Goal: Find specific page/section: Find specific page/section

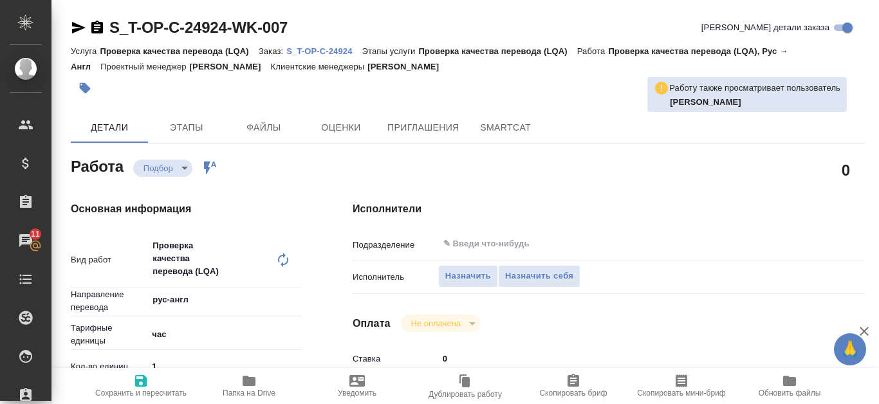
type textarea "x"
type input "рус-англ"
type textarea "x"
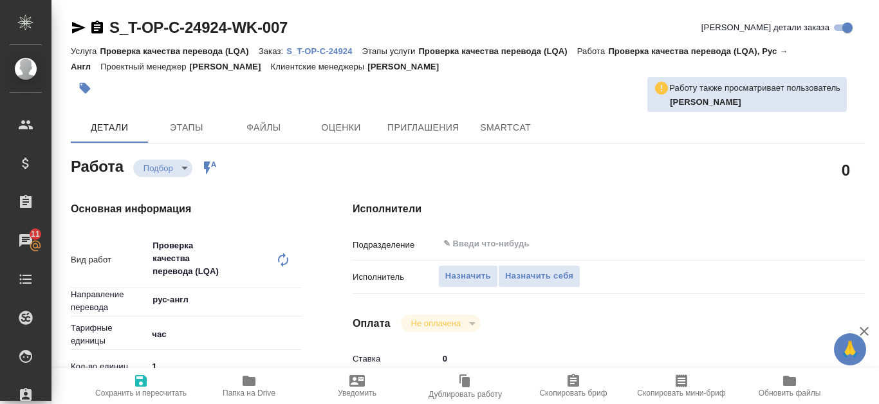
type textarea "x"
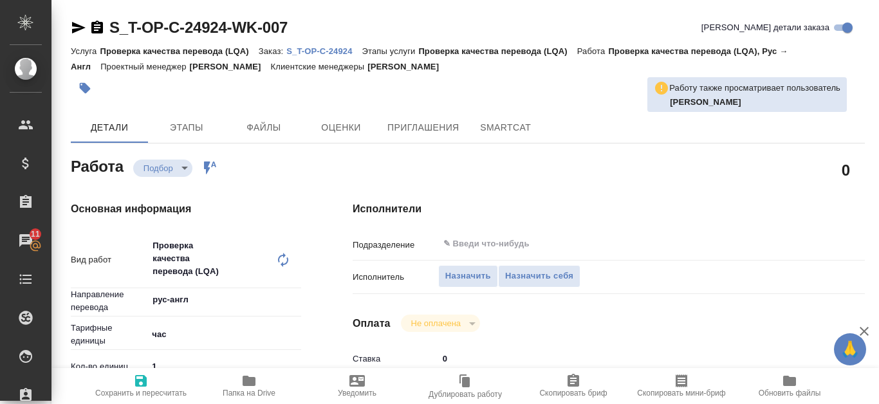
type textarea "x"
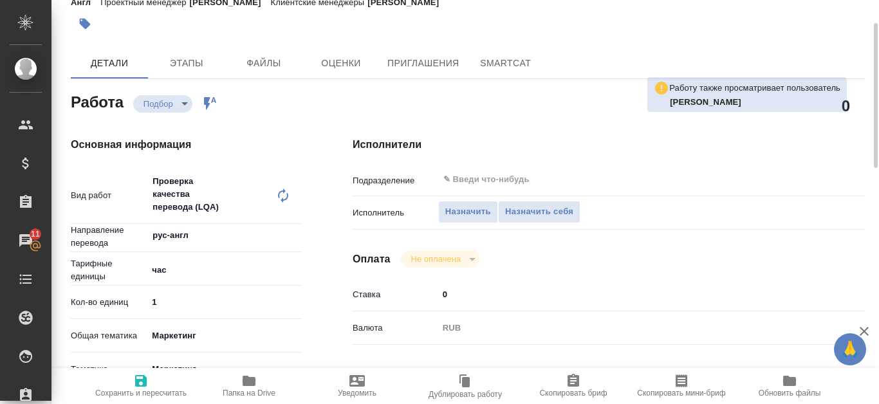
type textarea "x"
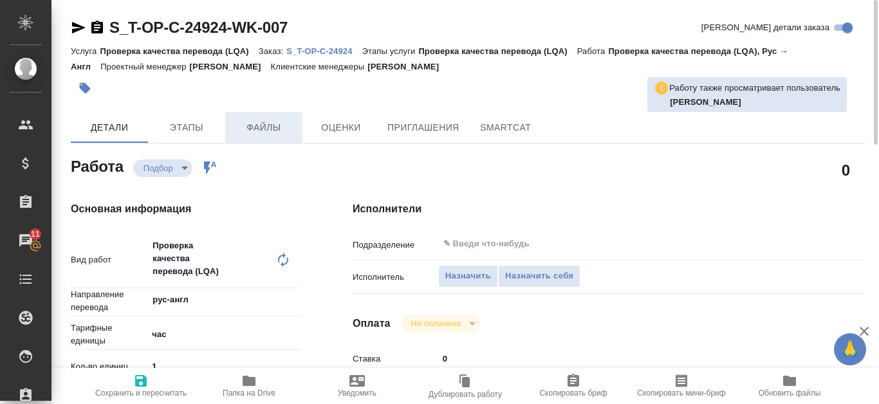
click at [264, 123] on span "Файлы" at bounding box center [264, 128] width 62 height 16
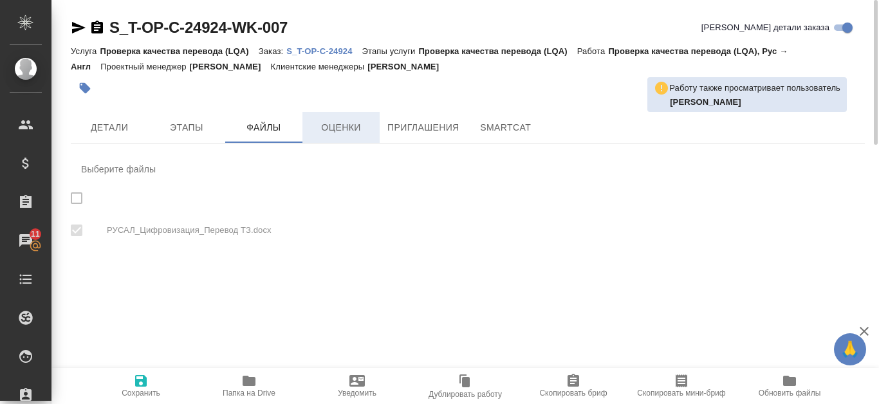
checkbox input "true"
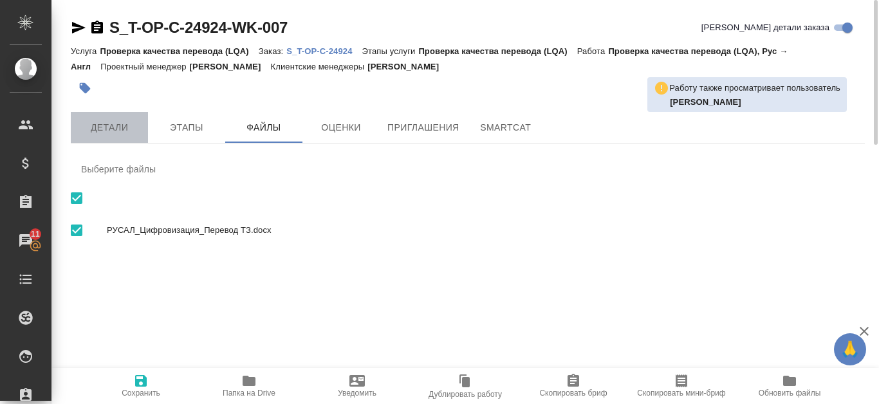
click at [125, 124] on span "Детали" at bounding box center [110, 128] width 62 height 16
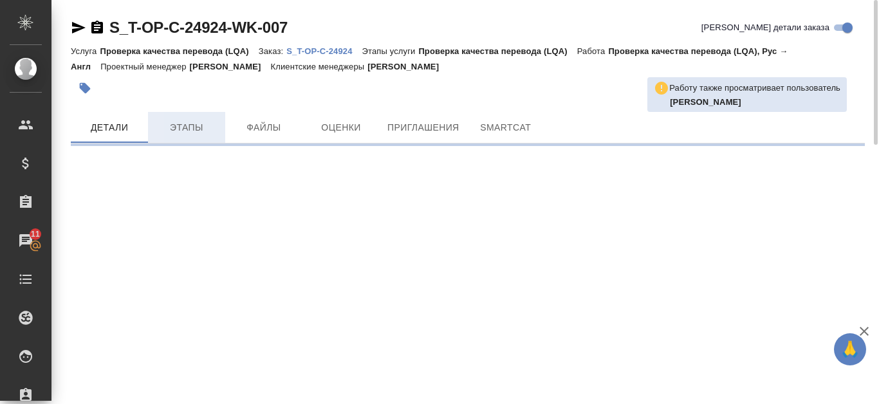
click at [213, 126] on span "Этапы" at bounding box center [187, 128] width 62 height 16
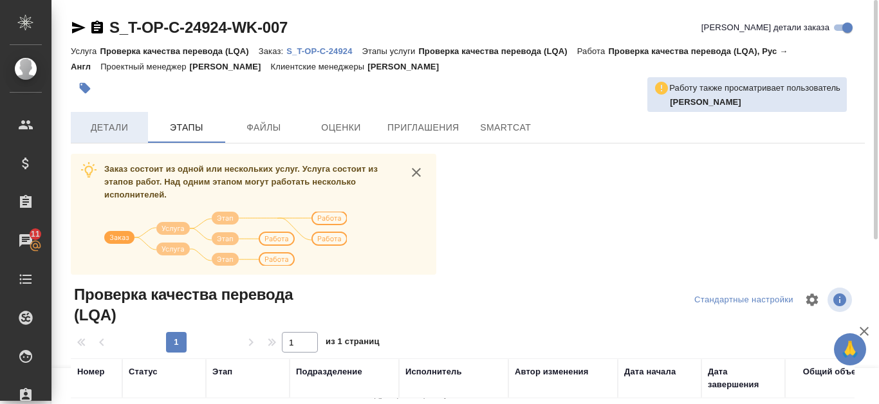
click at [101, 131] on span "Детали" at bounding box center [110, 128] width 62 height 16
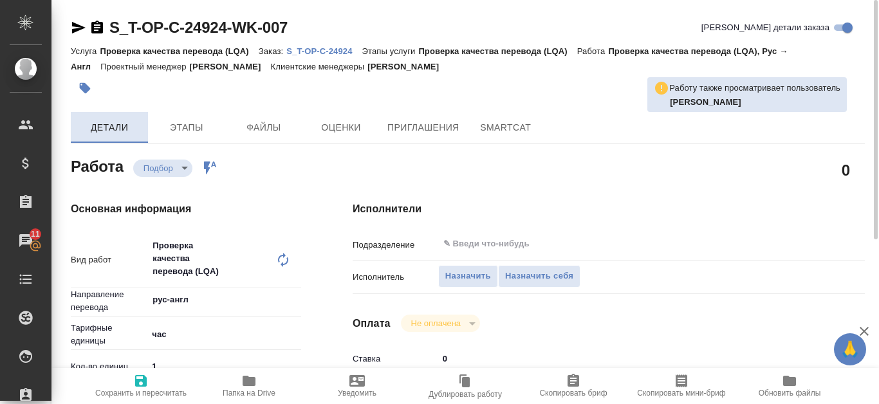
type textarea "x"
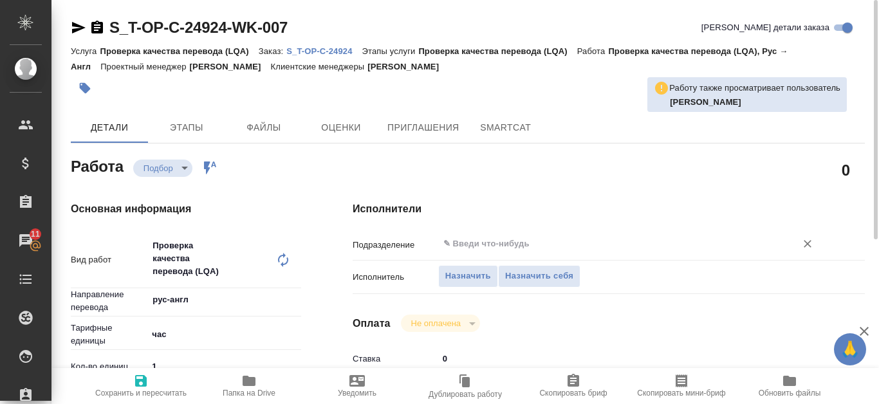
type textarea "x"
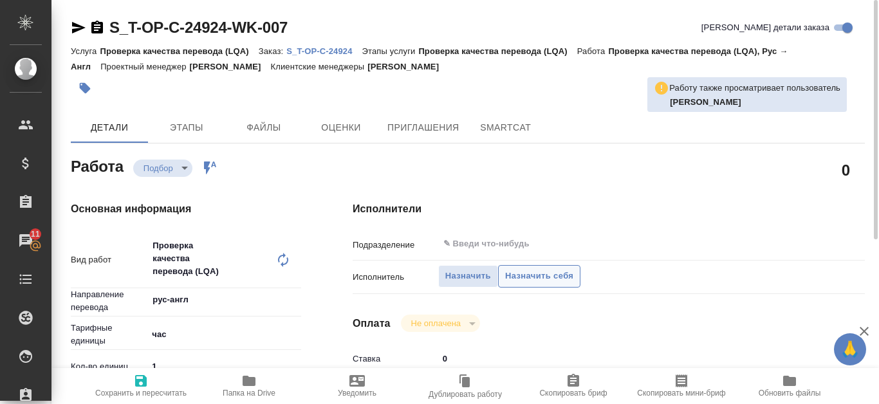
type textarea "x"
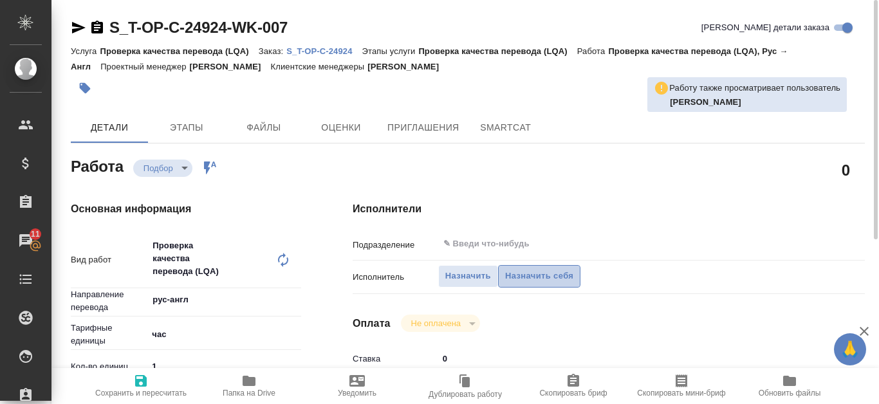
click at [514, 277] on span "Назначить себя" at bounding box center [539, 276] width 68 height 15
click at [557, 277] on span "Назначить себя" at bounding box center [539, 276] width 68 height 15
type textarea "x"
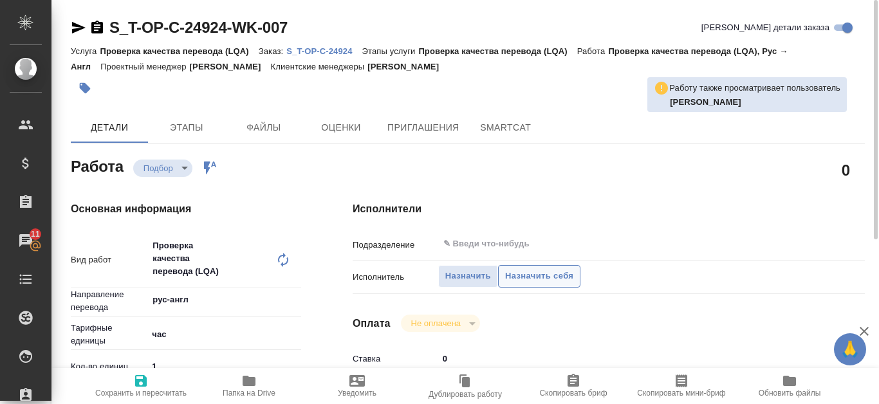
type textarea "x"
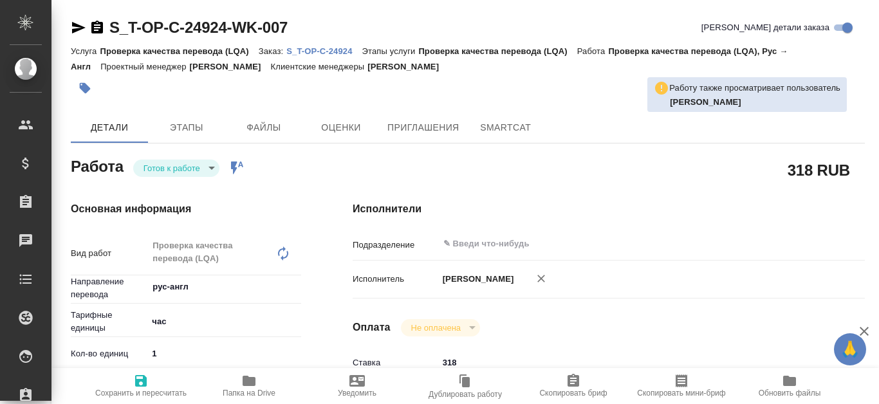
type textarea "x"
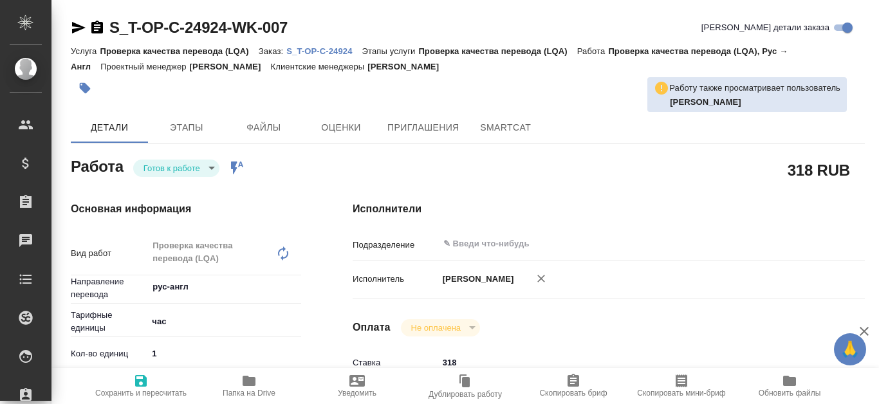
type textarea "x"
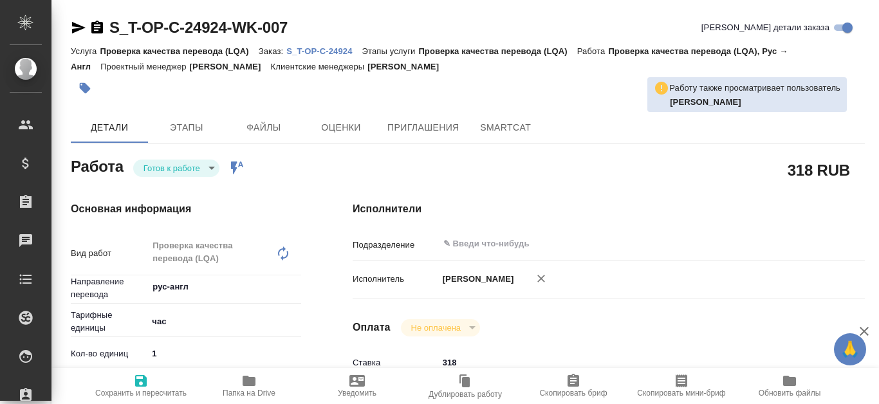
type textarea "x"
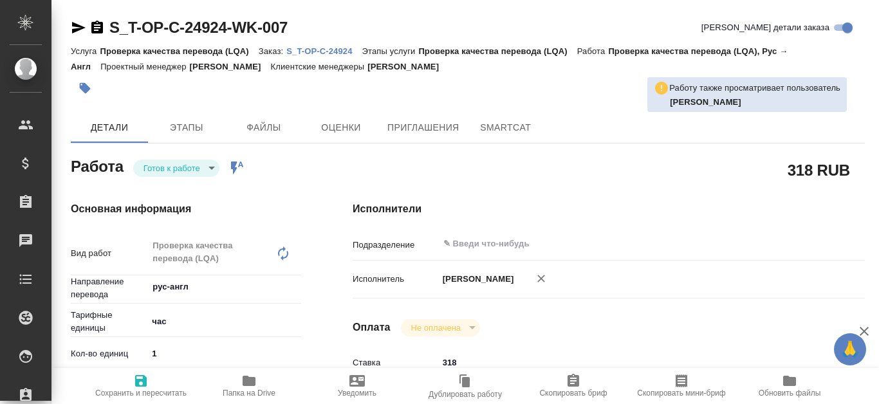
type textarea "x"
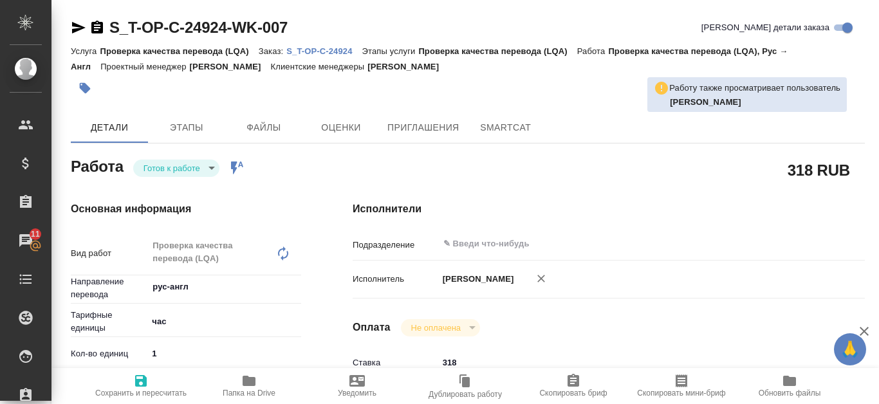
type textarea "x"
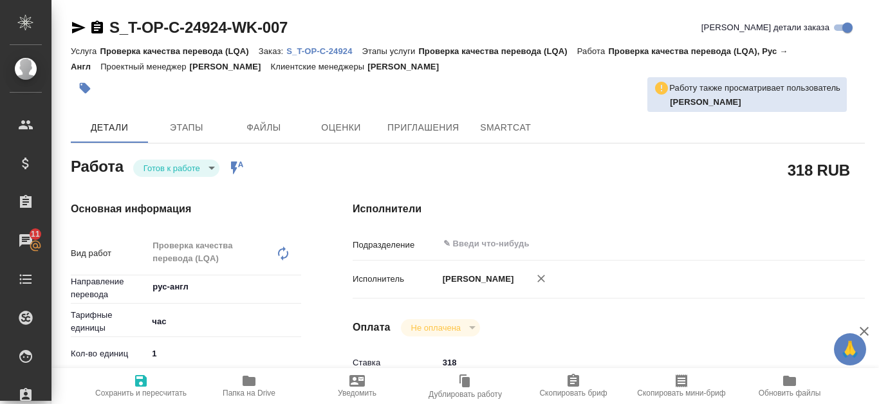
type textarea "x"
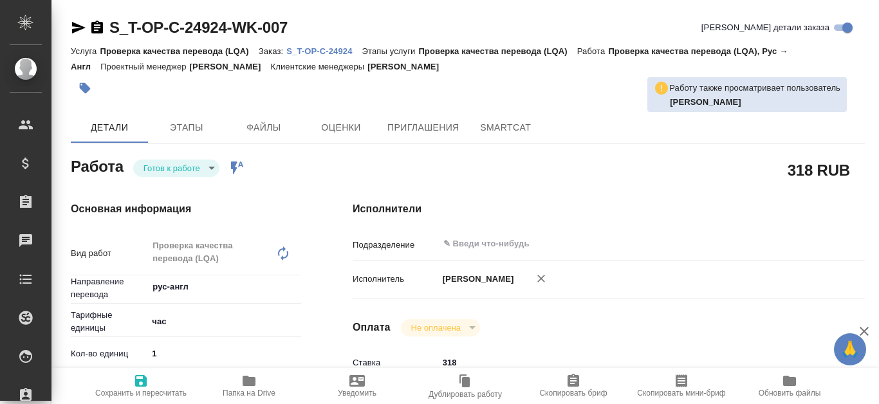
type textarea "x"
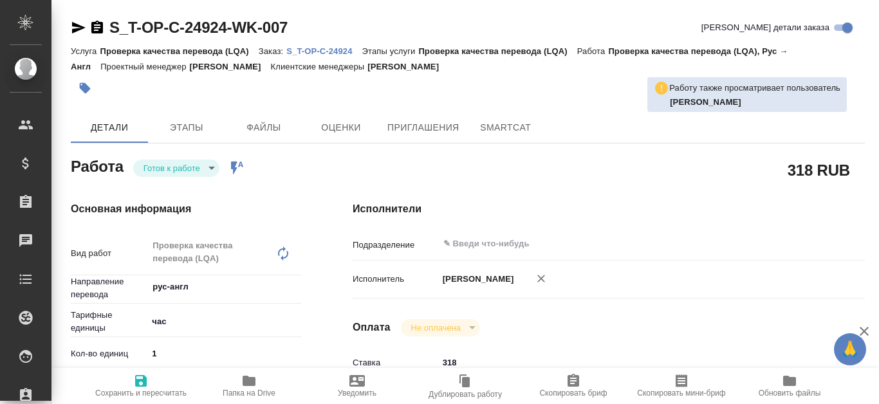
type textarea "x"
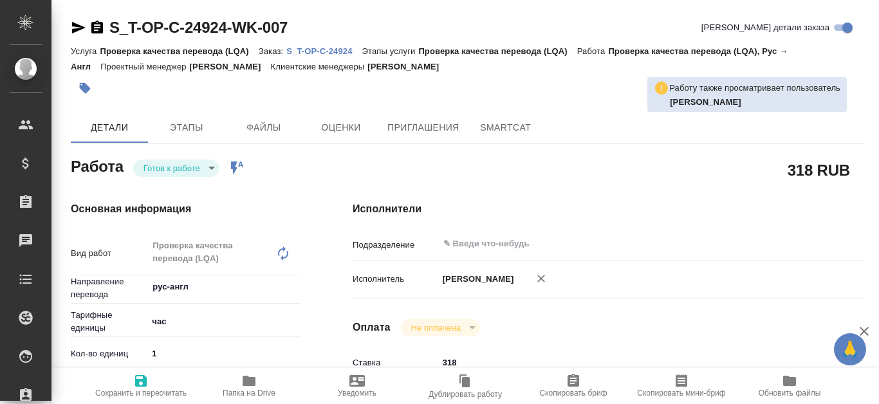
type textarea "x"
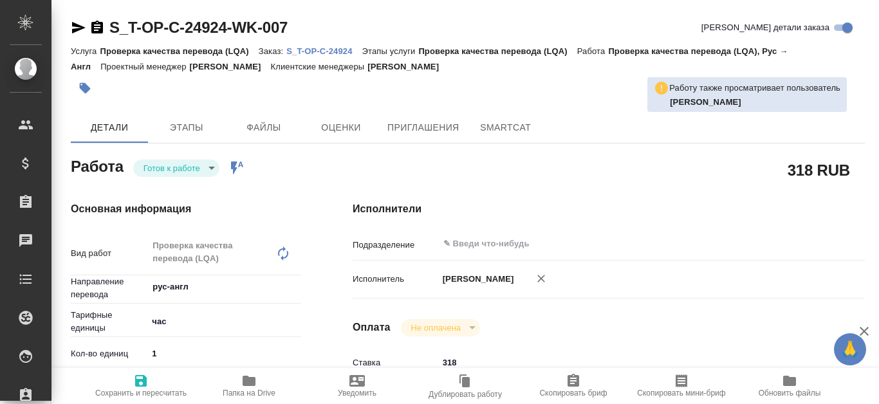
type textarea "x"
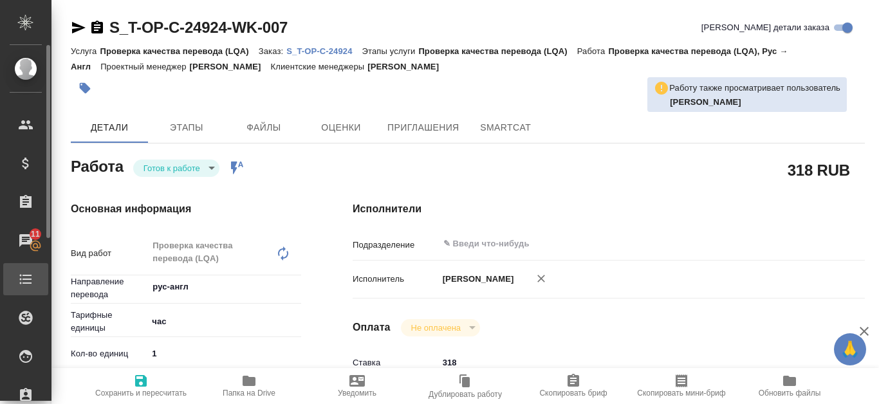
type textarea "x"
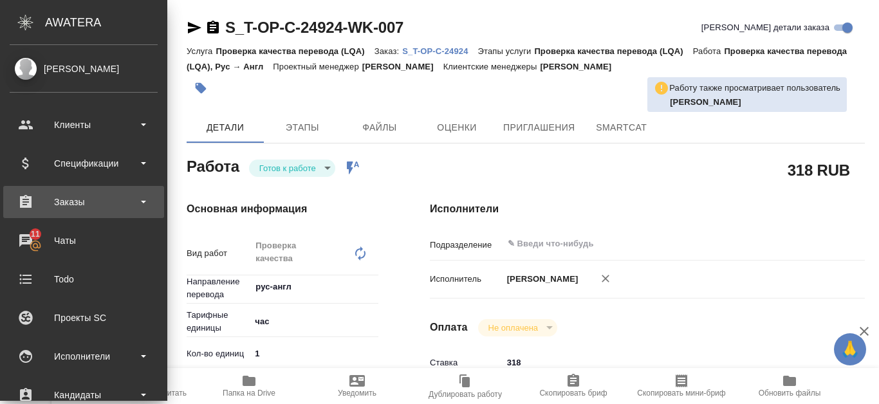
click at [44, 197] on div "Заказы" at bounding box center [84, 201] width 148 height 19
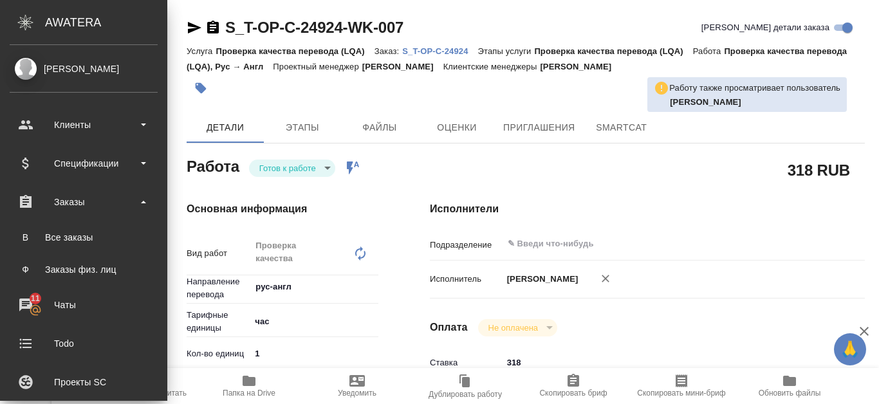
type textarea "x"
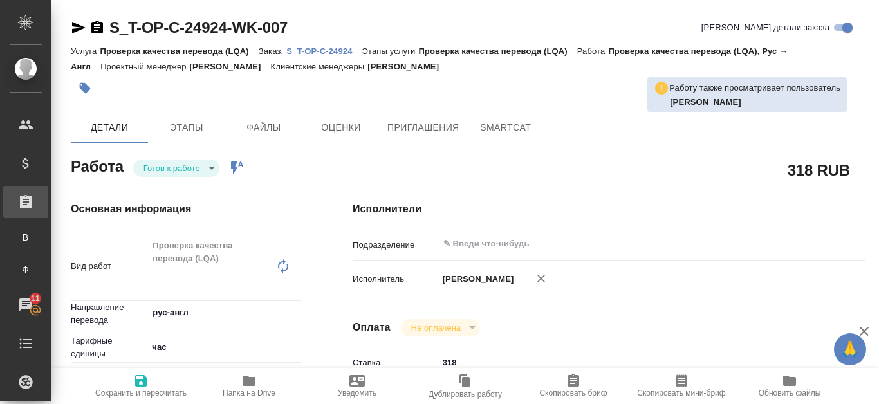
type textarea "x"
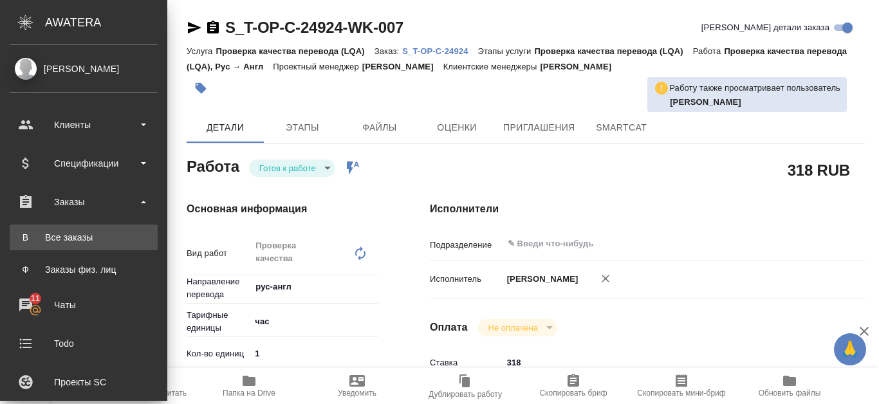
click at [93, 232] on div "Все заказы" at bounding box center [83, 237] width 135 height 13
type textarea "x"
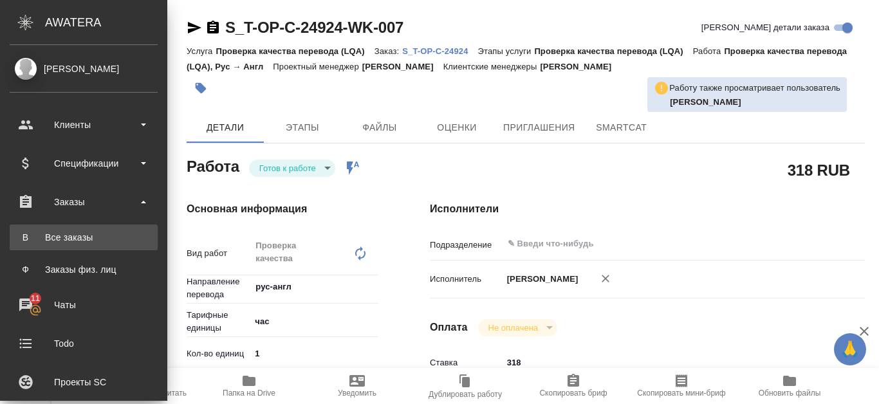
type textarea "x"
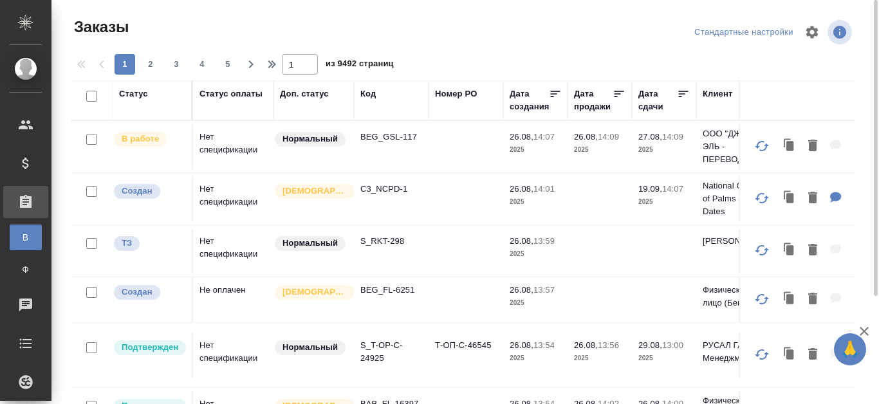
click at [376, 96] on div "Код" at bounding box center [367, 94] width 15 height 13
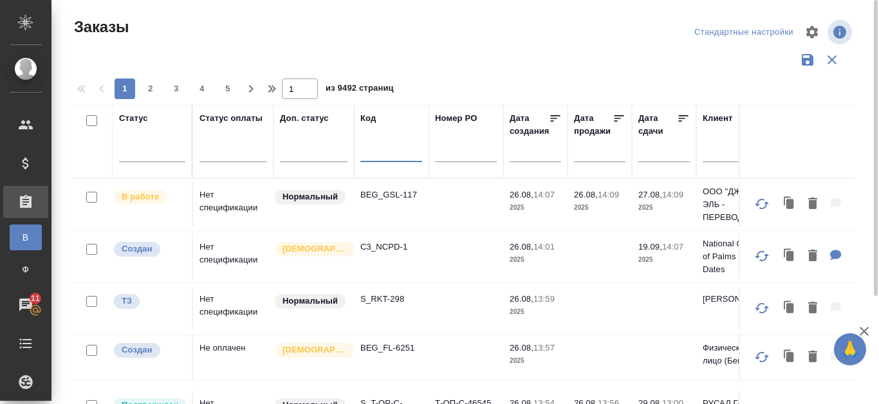
click at [376, 156] on input "text" at bounding box center [391, 154] width 62 height 16
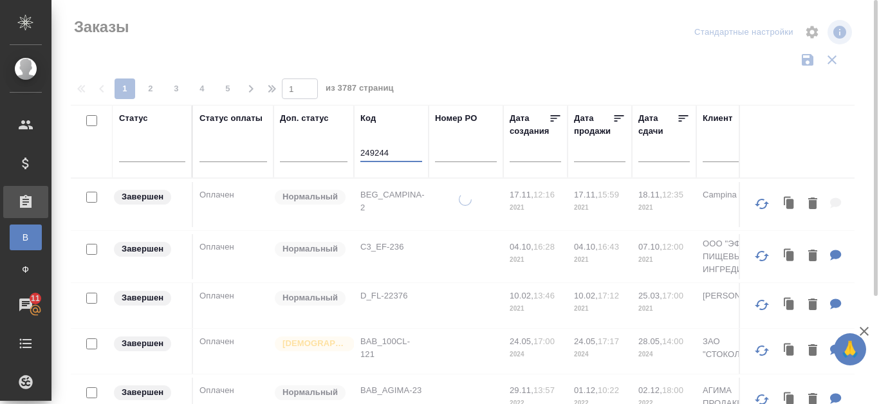
click at [398, 153] on input "249244" at bounding box center [391, 154] width 62 height 16
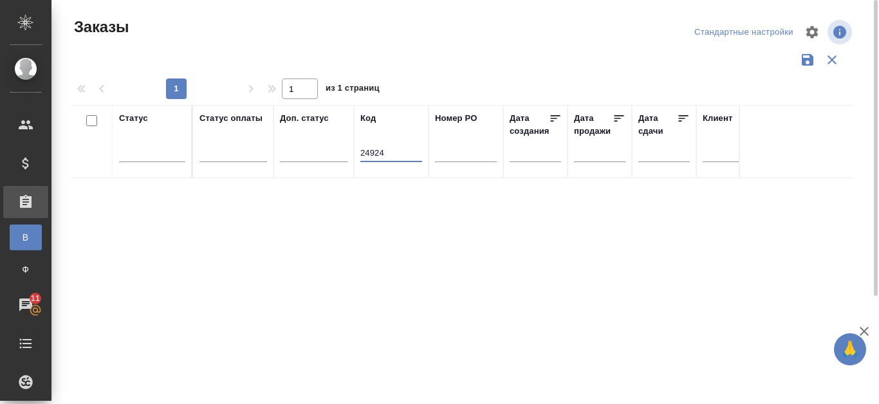
type input "24924"
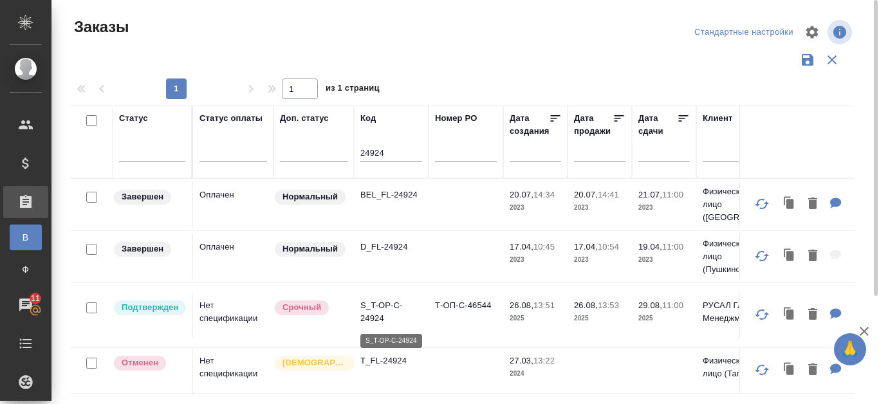
click at [385, 313] on p "S_T-OP-C-24924" at bounding box center [391, 312] width 62 height 26
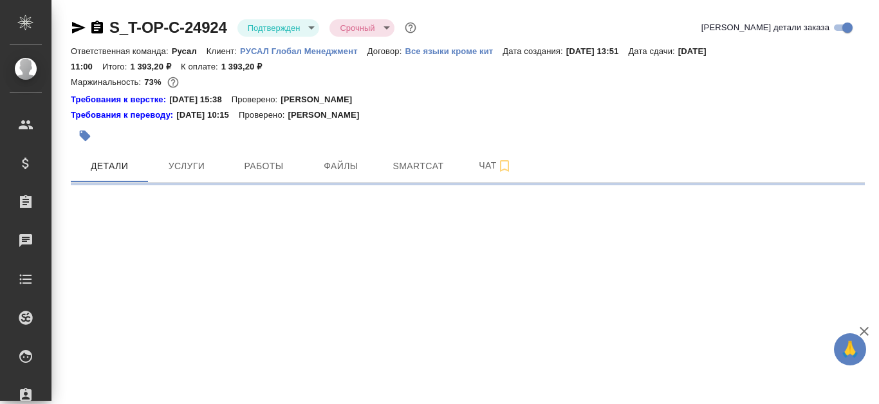
select select "RU"
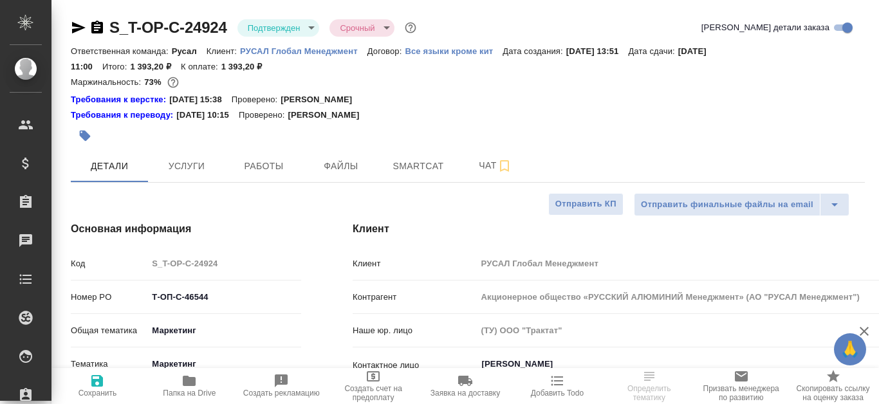
type textarea "x"
click at [274, 163] on span "Работы" at bounding box center [264, 166] width 62 height 16
